Goal: Information Seeking & Learning: Learn about a topic

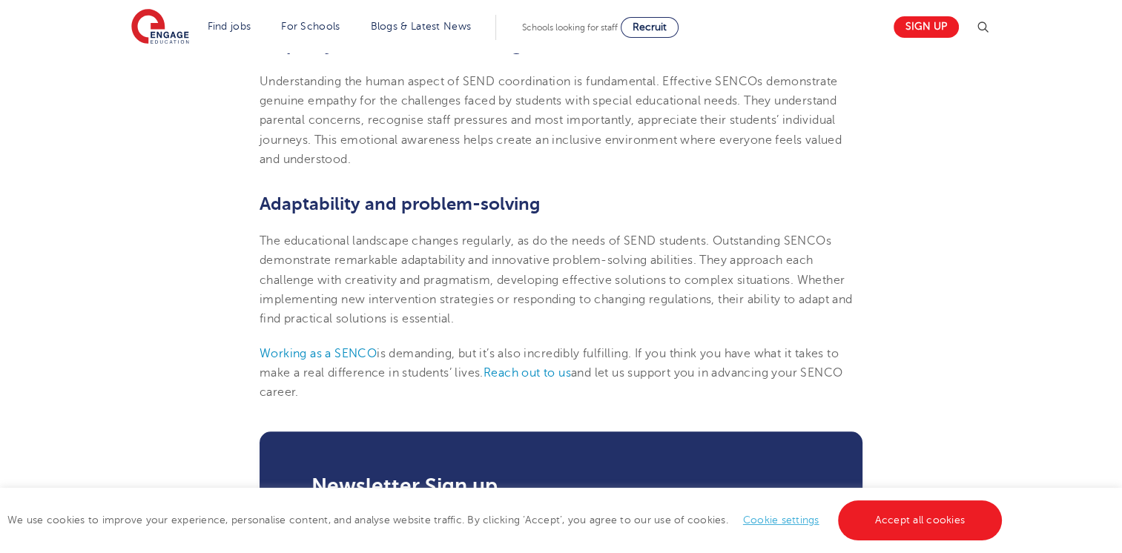
scroll to position [1181, 0]
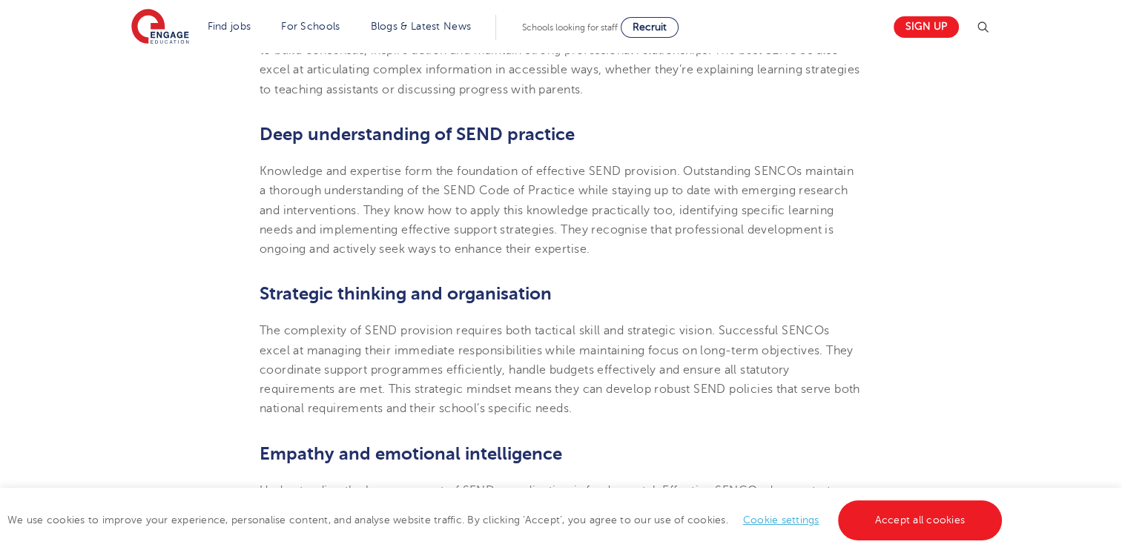
scroll to position [791, 0]
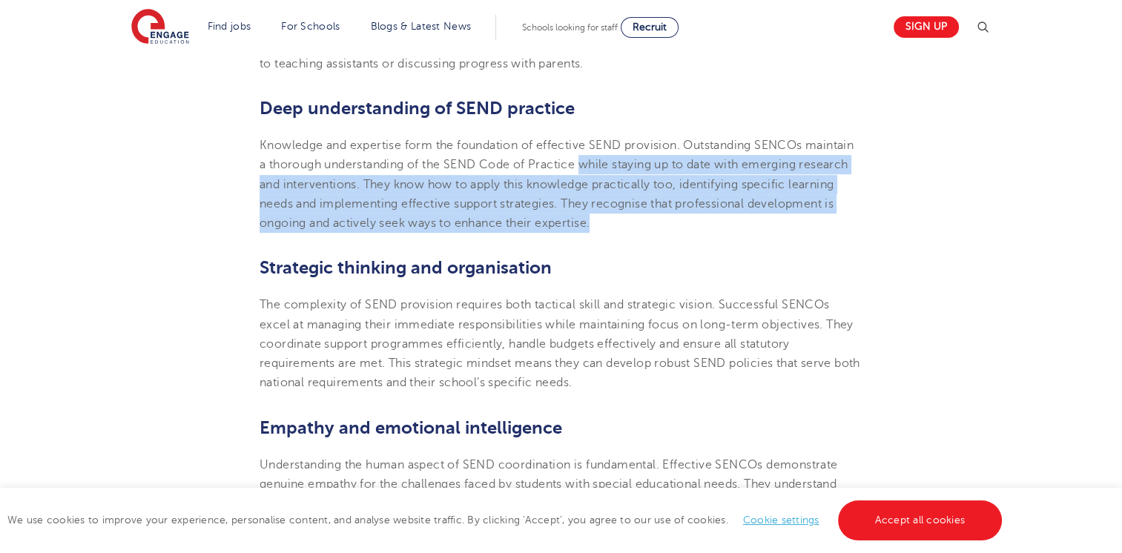
drag, startPoint x: 585, startPoint y: 164, endPoint x: 599, endPoint y: 220, distance: 57.4
click at [599, 220] on p "Knowledge and expertise form the foundation of effective SEND provision. Outsta…" at bounding box center [561, 184] width 603 height 97
copy span "while staying up to date with emerging research and interventions. They know ho…"
